Goal: Task Accomplishment & Management: Manage account settings

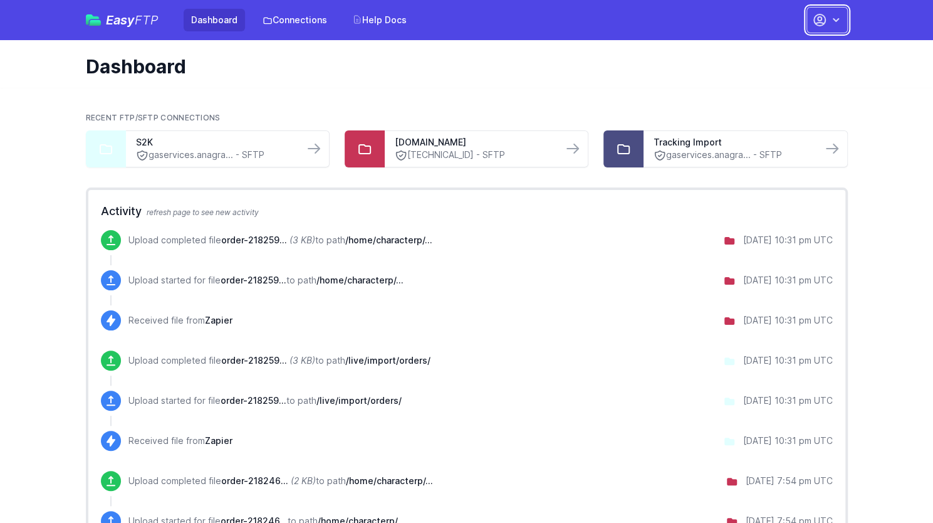
click at [834, 20] on icon "button" at bounding box center [836, 20] width 6 height 4
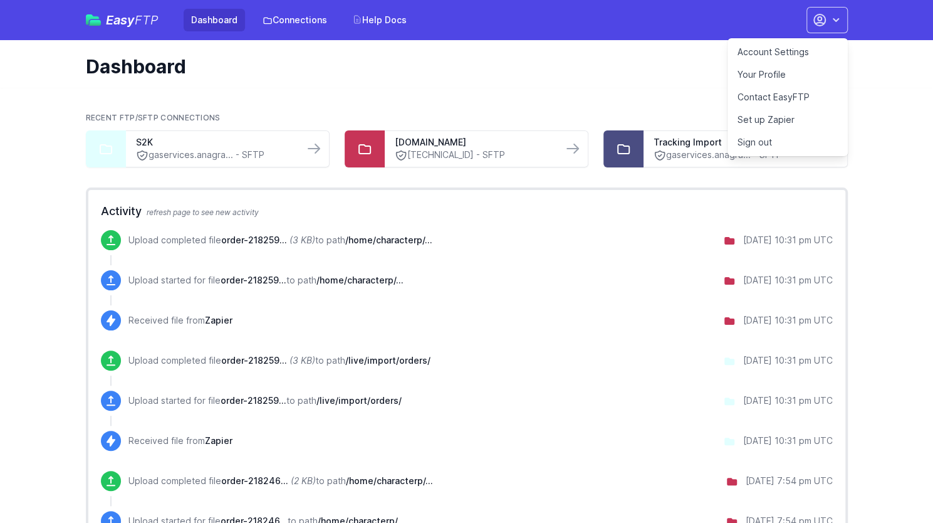
click at [781, 55] on link "Account Settings" at bounding box center [788, 52] width 120 height 23
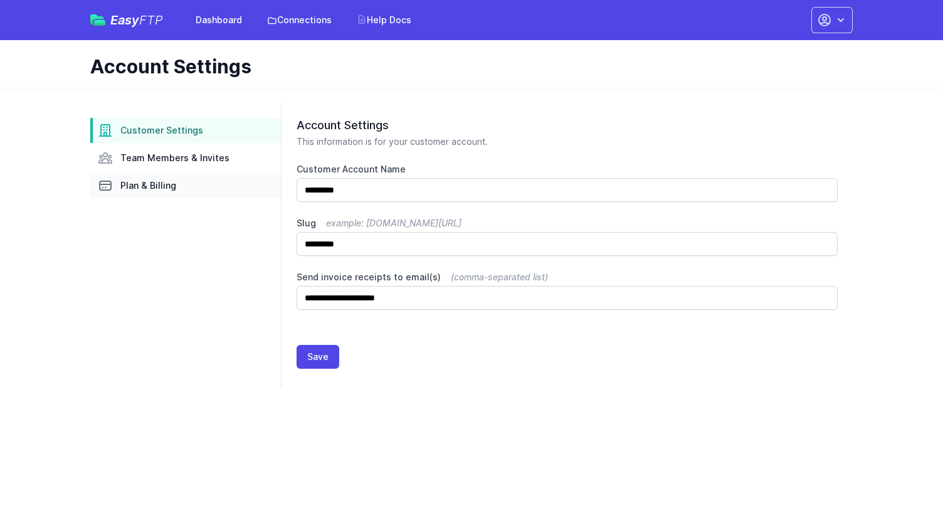
click at [175, 182] on link "Plan & Billing" at bounding box center [185, 185] width 191 height 25
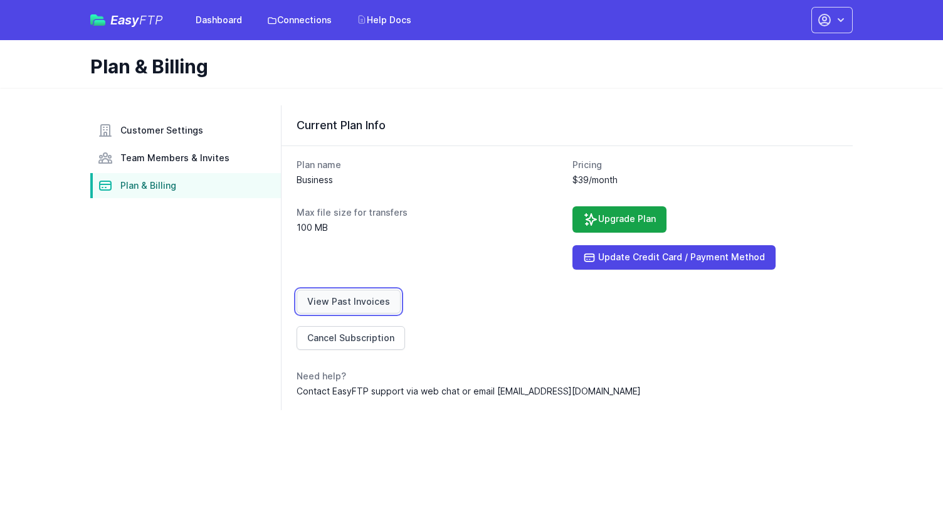
click at [344, 302] on link "View Past Invoices" at bounding box center [348, 302] width 104 height 24
